Goal: Task Accomplishment & Management: Use online tool/utility

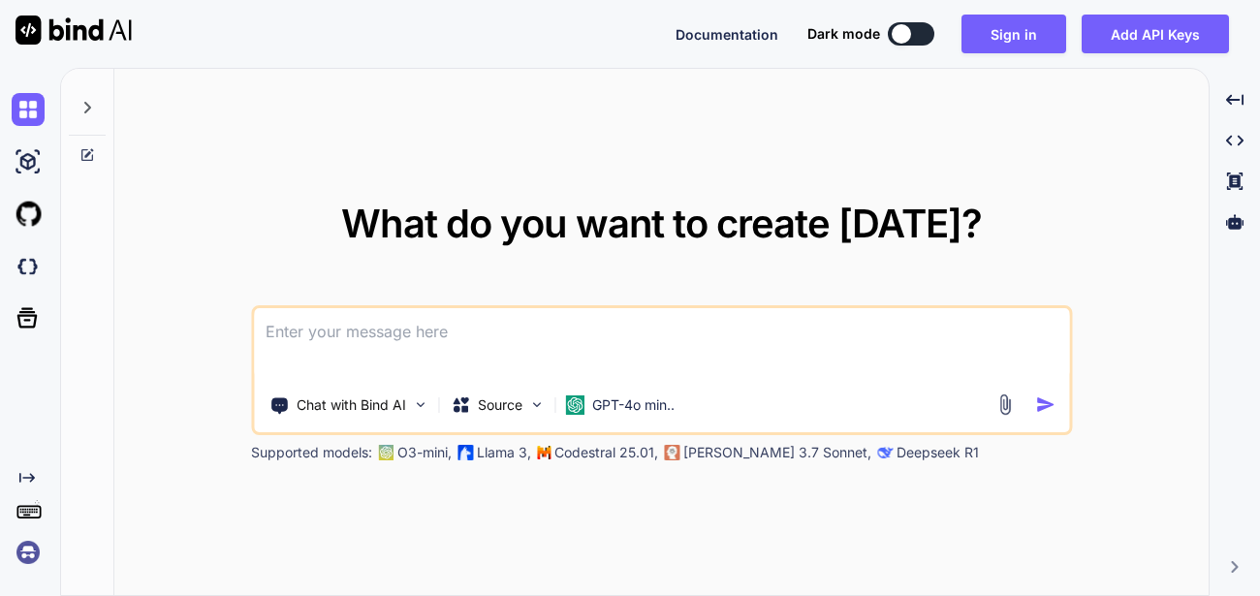
type textarea "x"
click at [146, 390] on div "What do you want to create today? Chat with Bind AI Source GPT-4o min.. Support…" at bounding box center [661, 333] width 1094 height 528
click at [28, 548] on img at bounding box center [28, 552] width 33 height 33
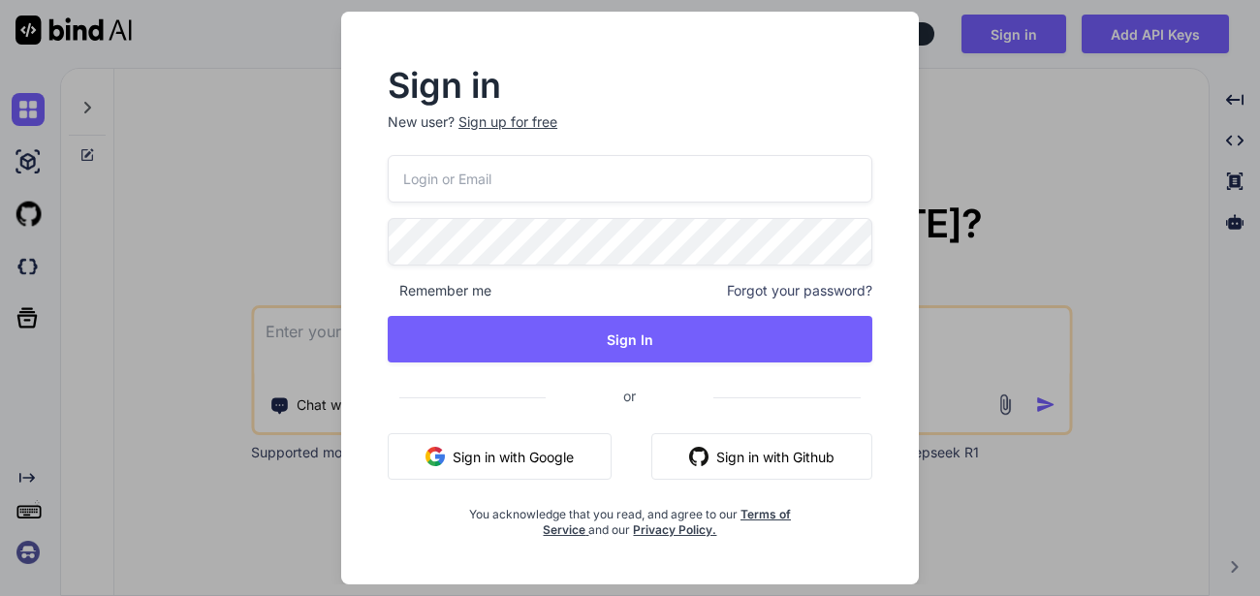
click at [478, 185] on input "email" at bounding box center [630, 178] width 484 height 47
type input "appsumo_120@yopmail.com"
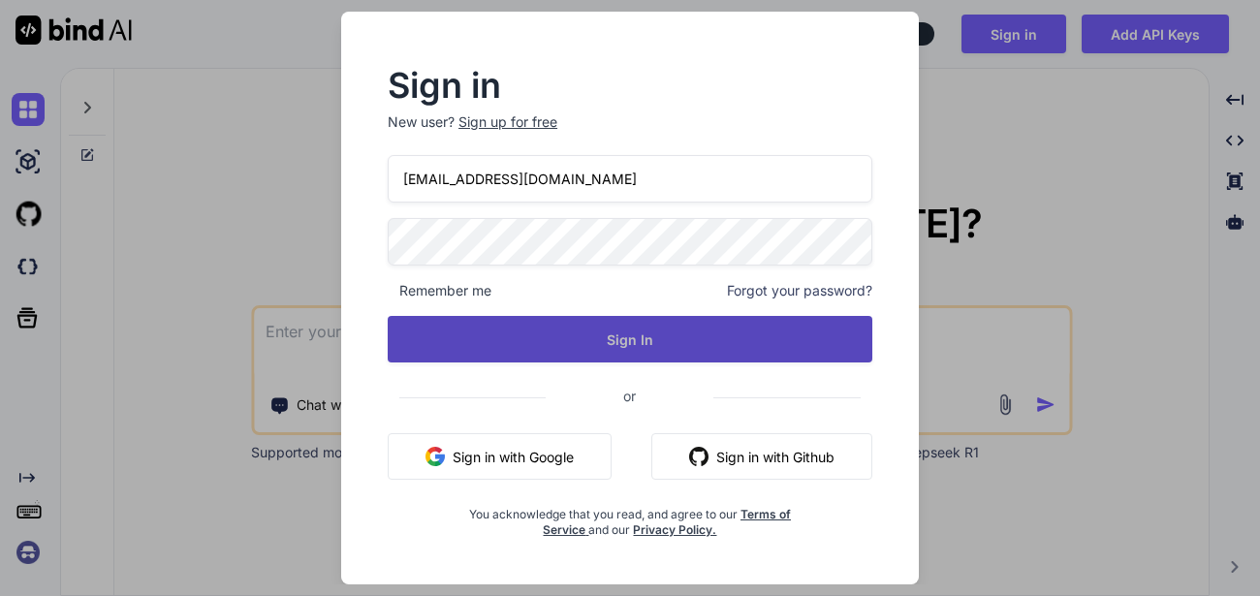
click at [535, 326] on button "Sign In" at bounding box center [630, 339] width 484 height 47
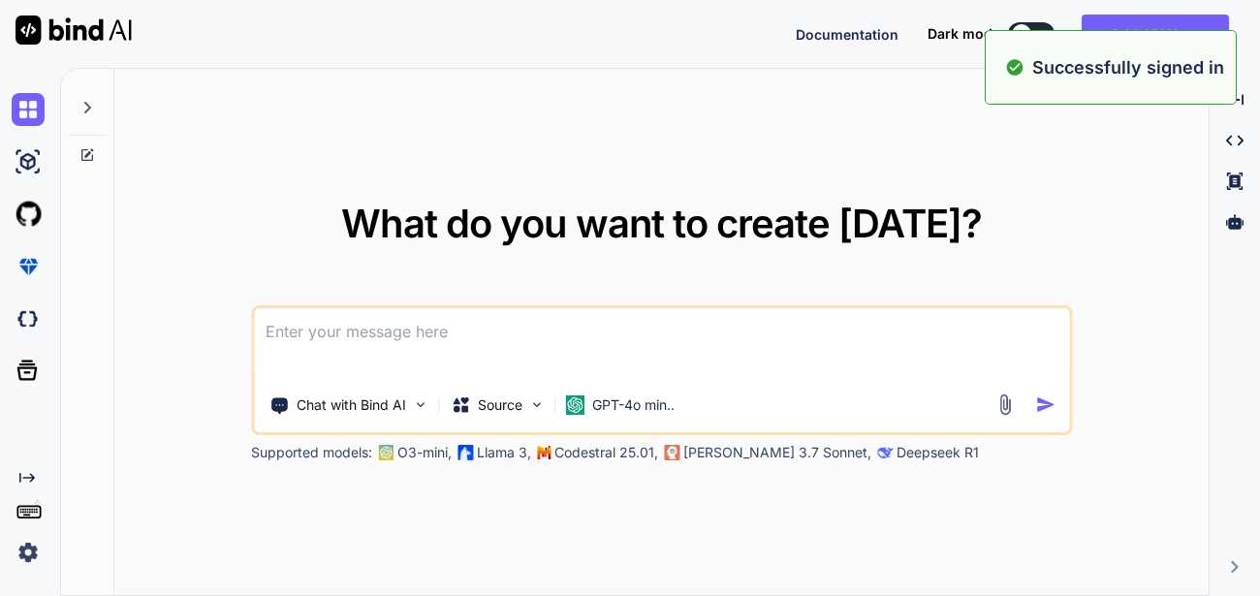
type textarea "x"
click at [944, 100] on div "What do you want to create today? Chat with Bind AI Source GPT-4o min.. Support…" at bounding box center [661, 333] width 1094 height 528
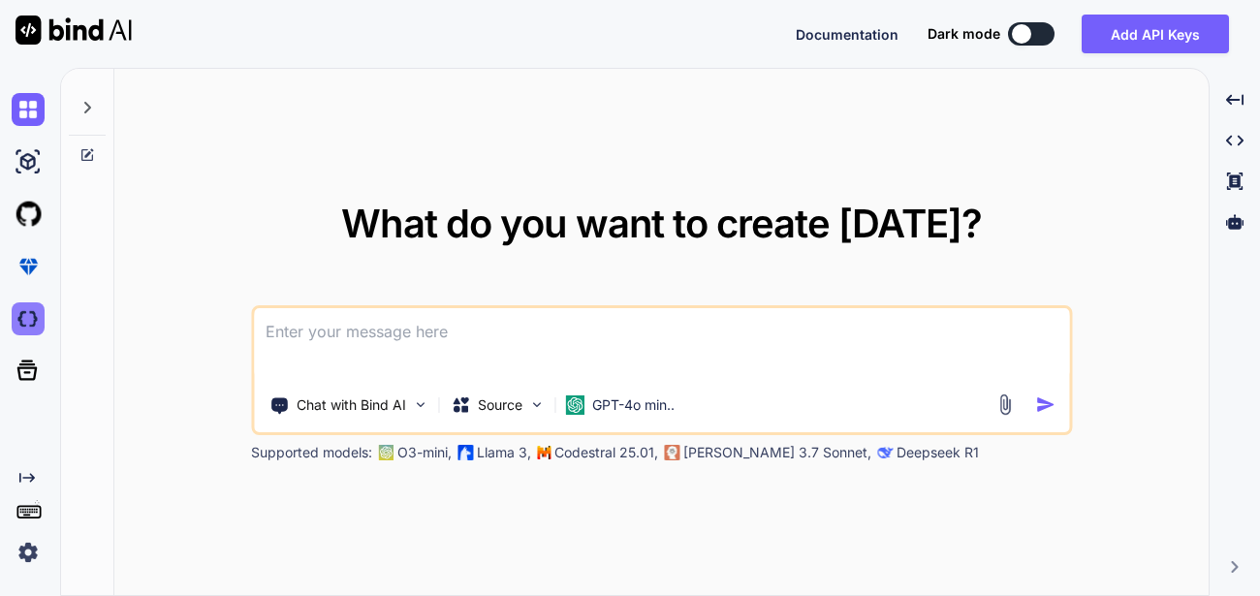
click at [30, 315] on img at bounding box center [28, 318] width 33 height 33
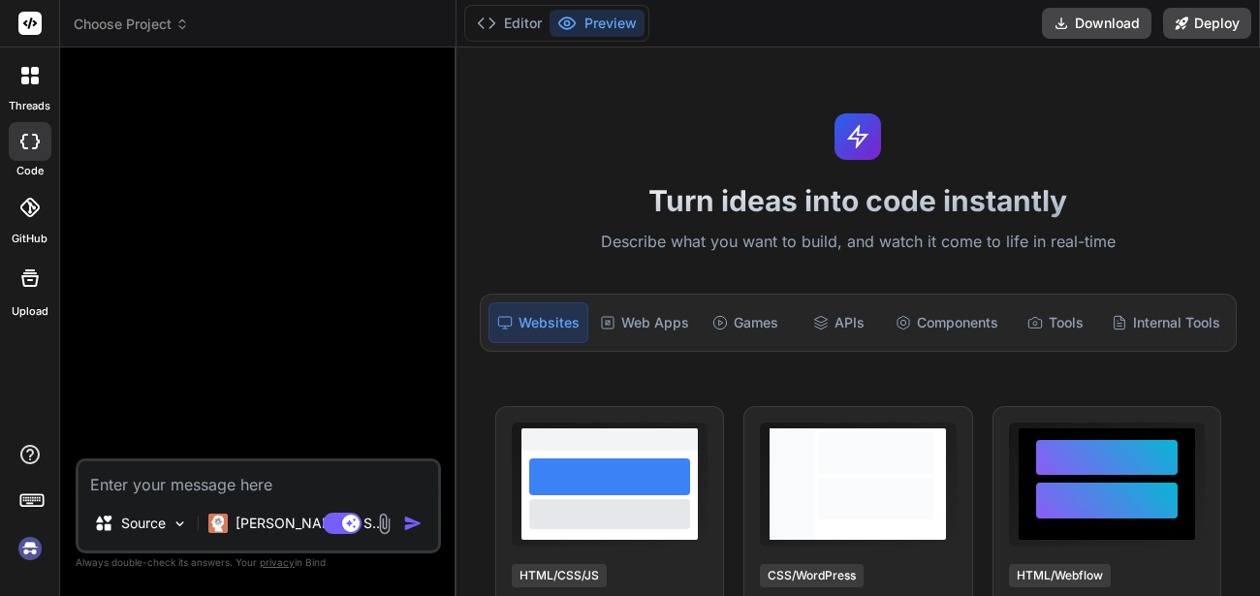
click at [875, 32] on div "Editor Preview Download Deploy" at bounding box center [857, 23] width 803 height 47
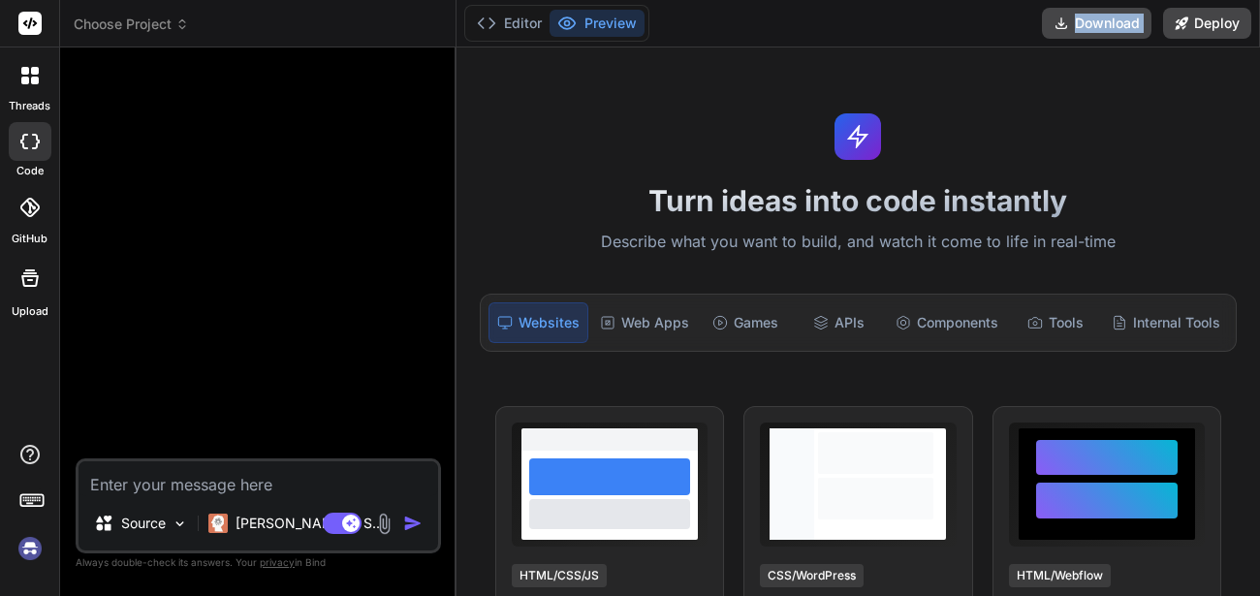
click at [875, 32] on div "Editor Preview Download Deploy" at bounding box center [857, 23] width 803 height 47
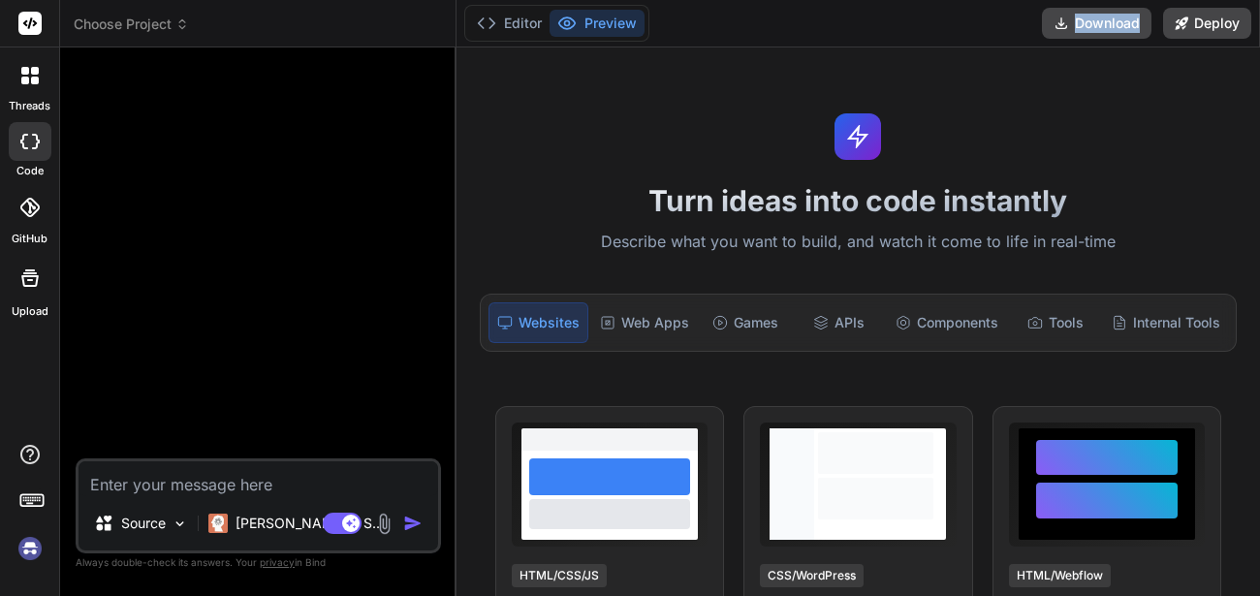
click at [875, 32] on div "Editor Preview Download Deploy" at bounding box center [857, 23] width 803 height 47
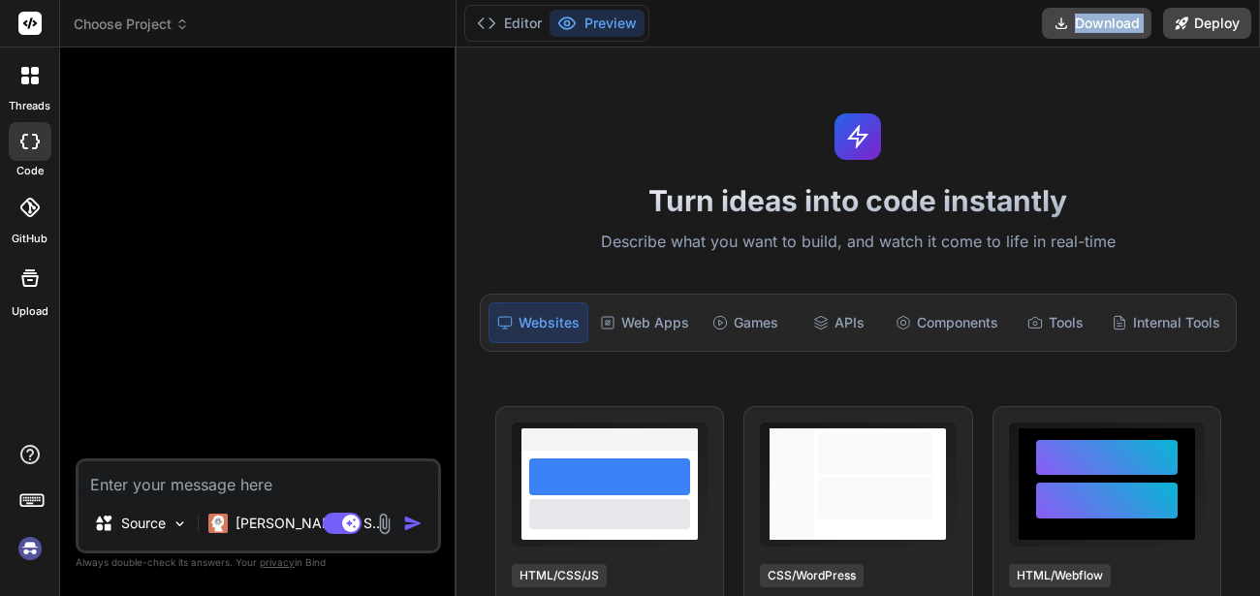
click at [875, 32] on div "Editor Preview Download Deploy" at bounding box center [857, 23] width 803 height 47
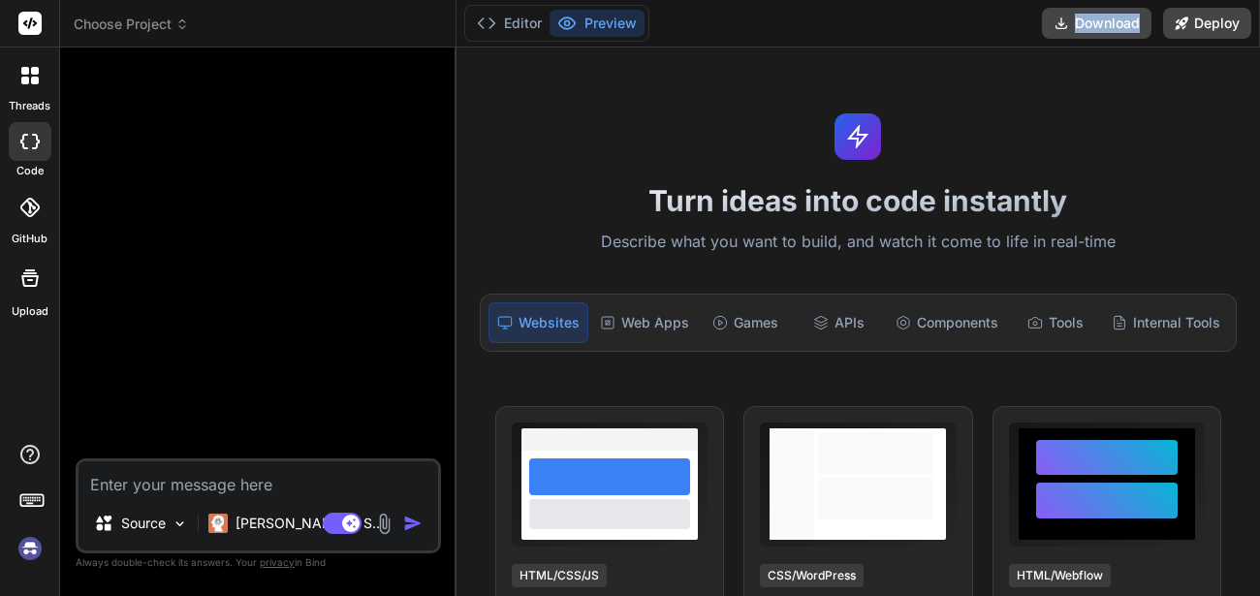
click at [875, 32] on div "Editor Preview Download Deploy" at bounding box center [857, 23] width 803 height 47
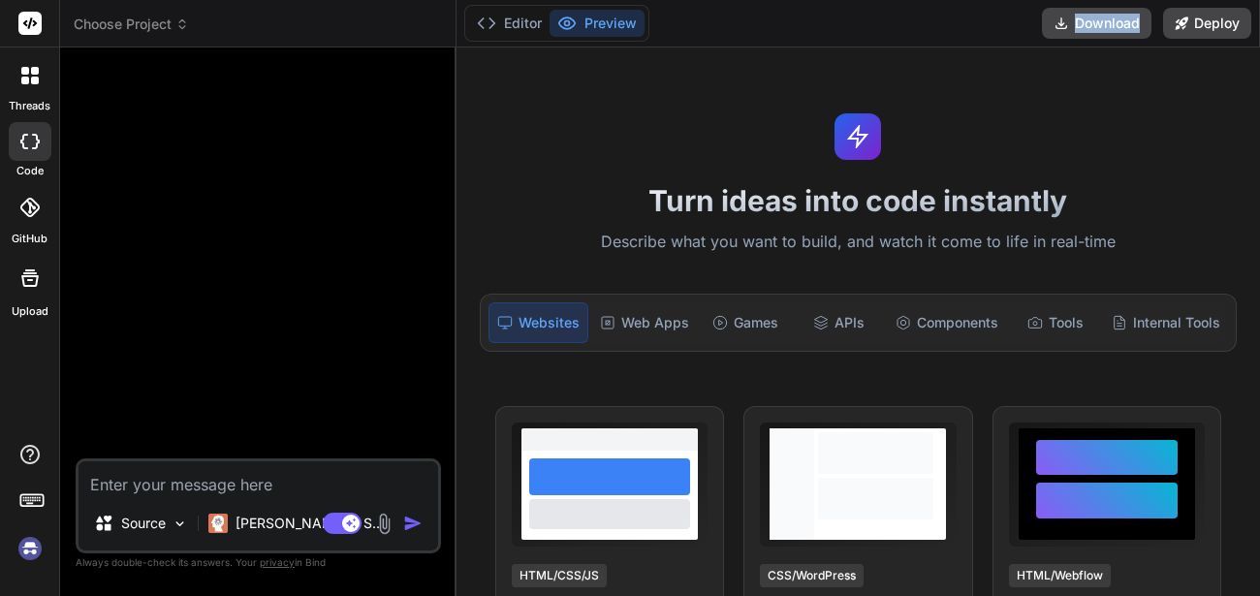
click at [875, 32] on div "Editor Preview Download Deploy" at bounding box center [857, 23] width 803 height 47
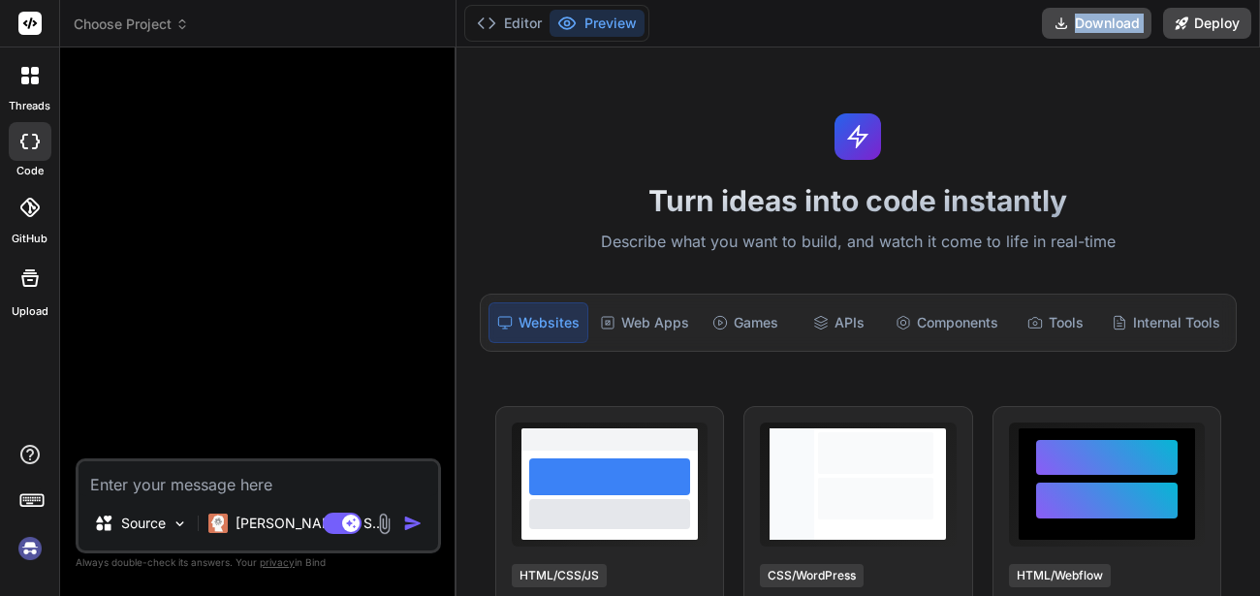
click at [875, 32] on div "Editor Preview Download Deploy" at bounding box center [857, 23] width 803 height 47
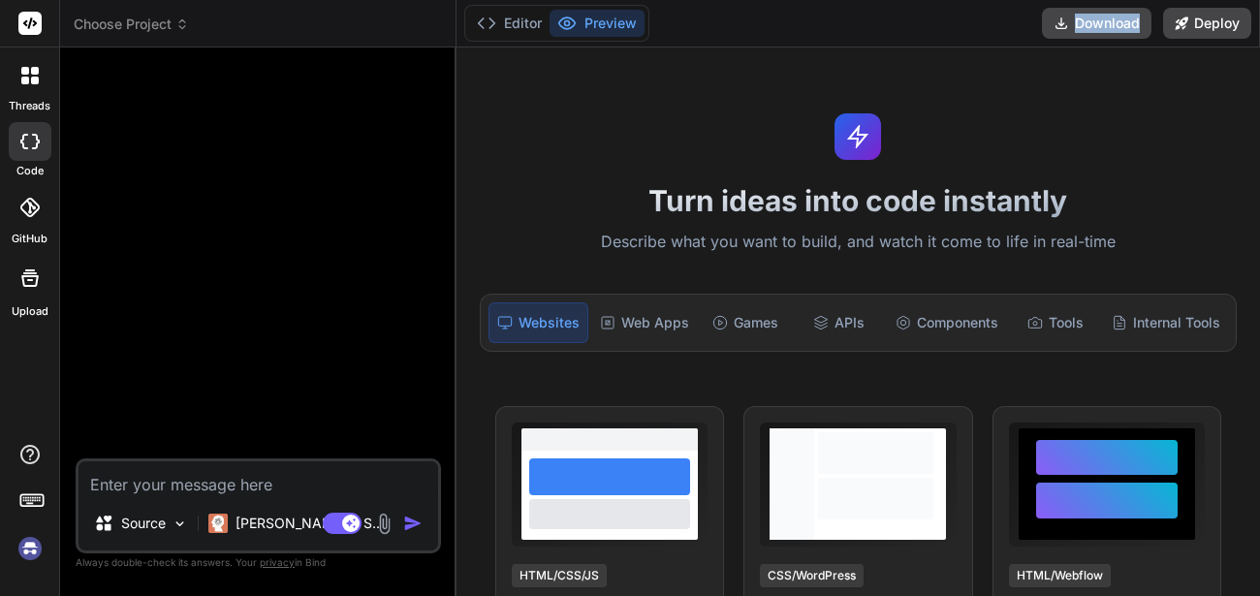
click at [875, 32] on div "Editor Preview Download Deploy" at bounding box center [857, 23] width 803 height 47
click at [180, 21] on icon at bounding box center [182, 24] width 14 height 14
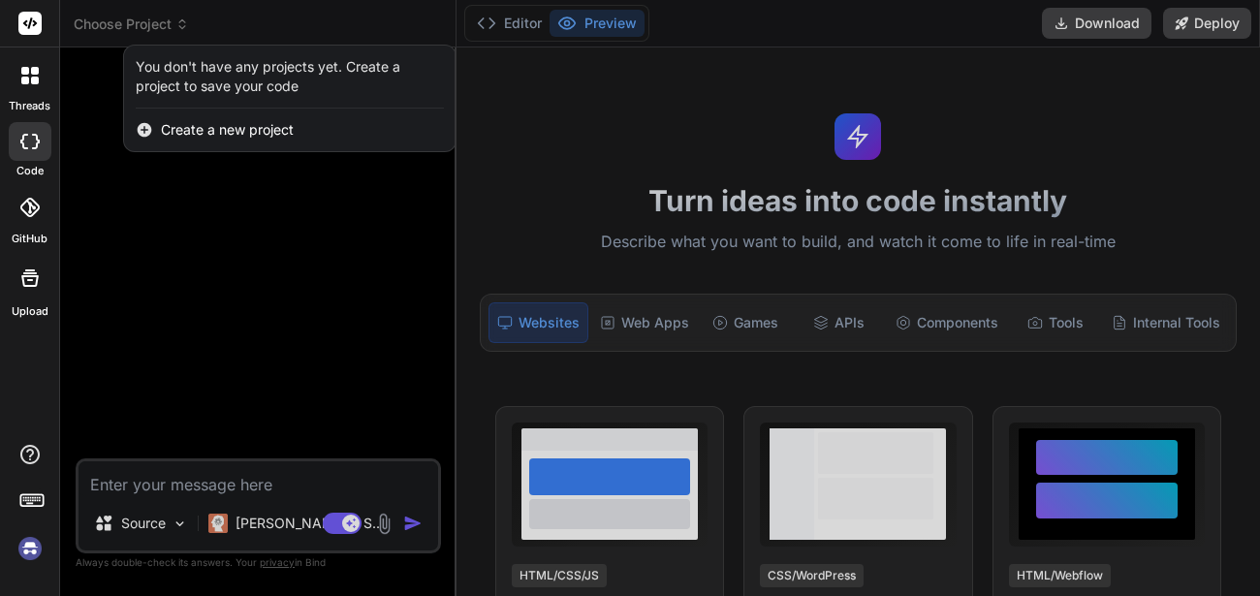
click at [171, 222] on div at bounding box center [630, 298] width 1260 height 596
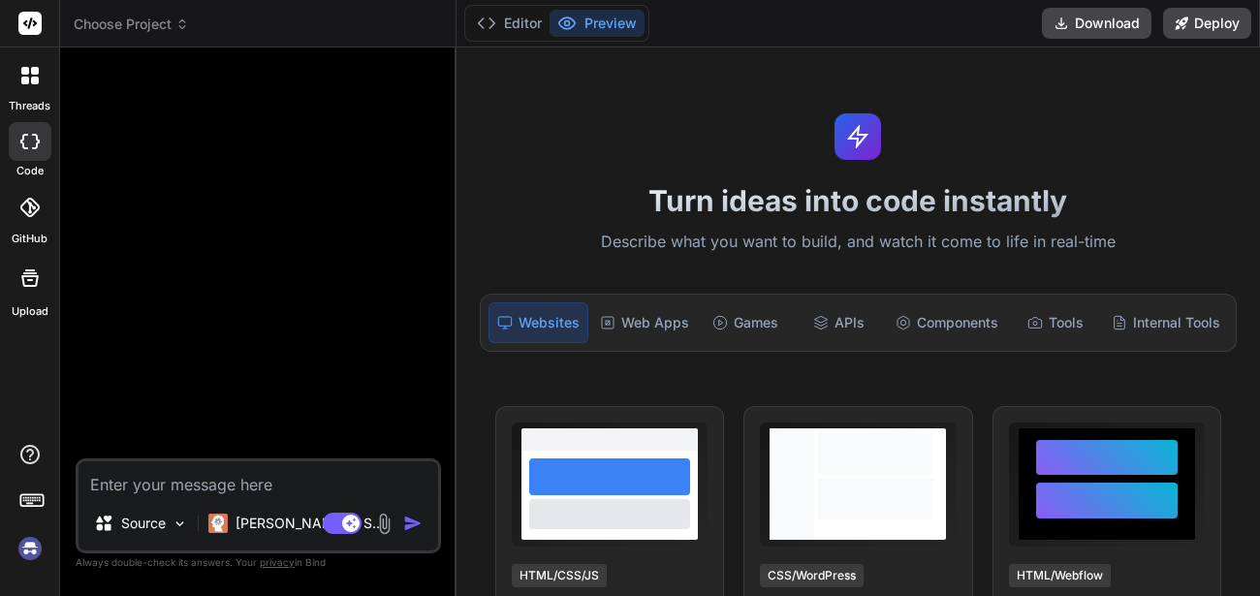
type textarea "x"
